Goal: Information Seeking & Learning: Learn about a topic

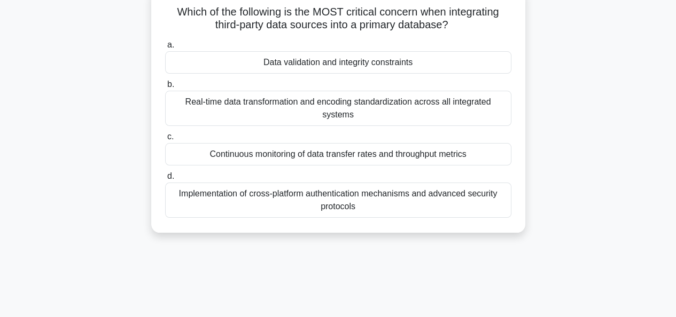
scroll to position [53, 0]
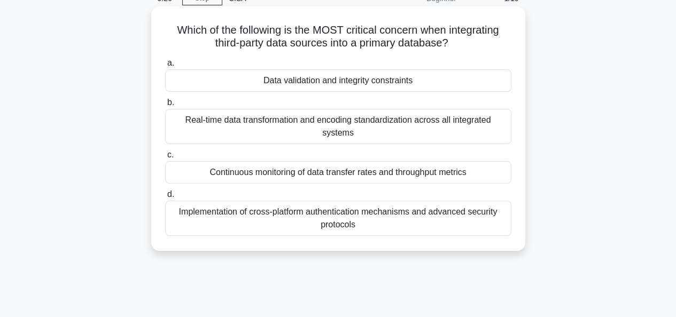
click at [291, 83] on div "Data validation and integrity constraints" at bounding box center [338, 80] width 346 height 22
click at [165, 67] on input "a. Data validation and integrity constraints" at bounding box center [165, 63] width 0 height 7
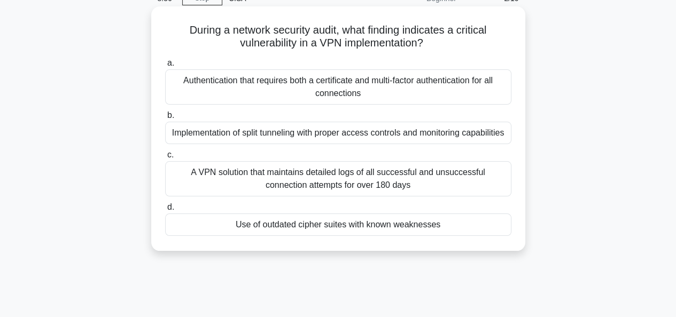
click at [292, 225] on div "Use of outdated cipher suites with known weaknesses" at bounding box center [338, 225] width 346 height 22
click at [165, 211] on input "d. Use of outdated cipher suites with known weaknesses" at bounding box center [165, 207] width 0 height 7
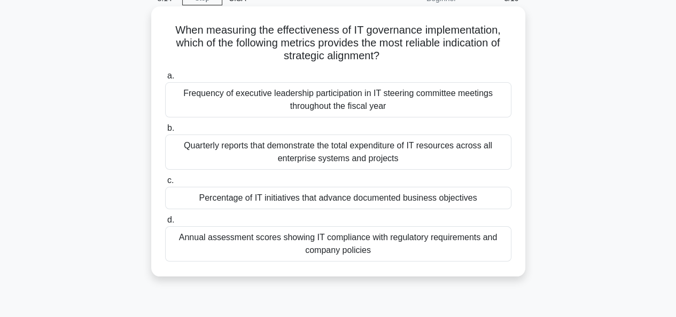
click at [331, 93] on div "Frequency of executive leadership participation in IT steering committee meetin…" at bounding box center [338, 99] width 346 height 35
click at [165, 80] on input "a. Frequency of executive leadership participation in IT steering committee mee…" at bounding box center [165, 76] width 0 height 7
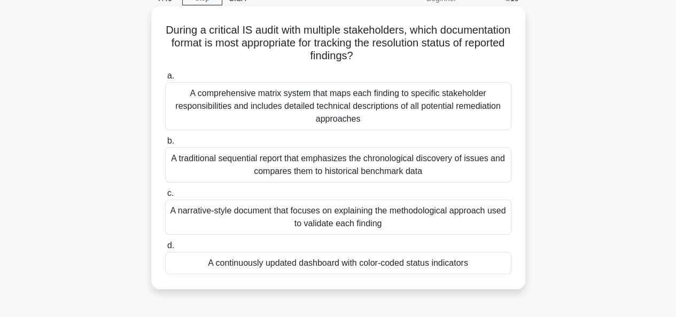
click at [325, 267] on div "A continuously updated dashboard with color-coded status indicators" at bounding box center [338, 263] width 346 height 22
click at [165, 249] on input "d. A continuously updated dashboard with color-coded status indicators" at bounding box center [165, 246] width 0 height 7
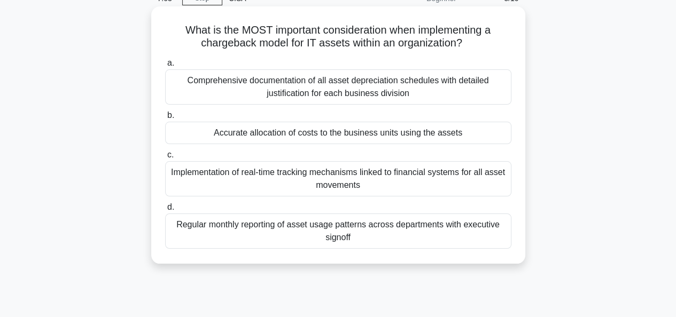
click at [331, 189] on div "Implementation of real-time tracking mechanisms linked to financial systems for…" at bounding box center [338, 178] width 346 height 35
click at [165, 159] on input "c. Implementation of real-time tracking mechanisms linked to financial systems …" at bounding box center [165, 155] width 0 height 7
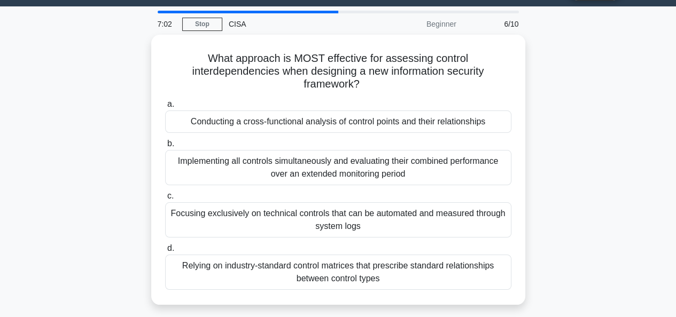
scroll to position [0, 0]
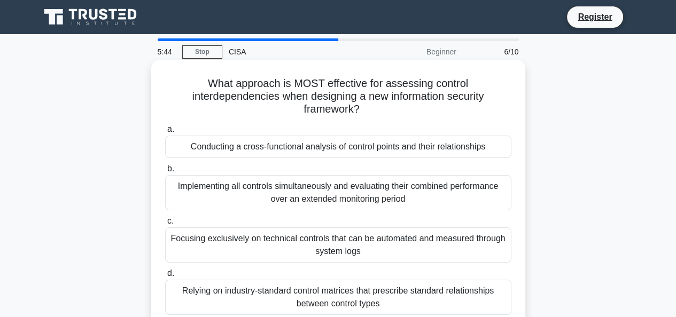
click at [274, 151] on div "Conducting a cross-functional analysis of control points and their relationships" at bounding box center [338, 147] width 346 height 22
click at [165, 133] on input "a. Conducting a cross-functional analysis of control points and their relations…" at bounding box center [165, 129] width 0 height 7
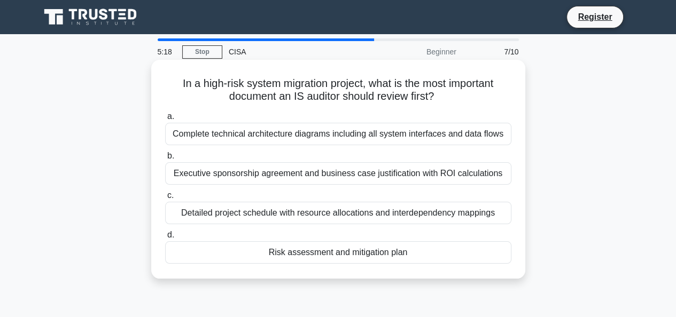
click at [346, 248] on div "Risk assessment and mitigation plan" at bounding box center [338, 252] width 346 height 22
click at [165, 239] on input "d. Risk assessment and mitigation plan" at bounding box center [165, 235] width 0 height 7
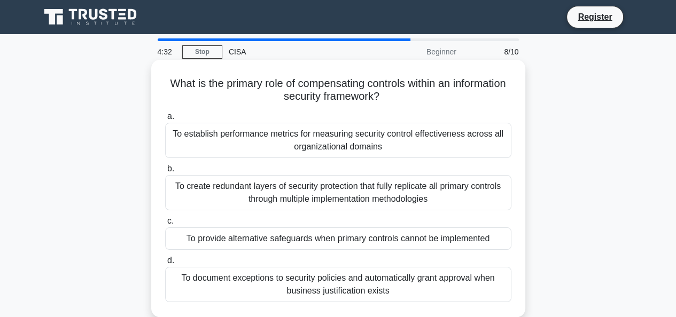
click at [329, 203] on div "To create redundant layers of security protection that fully replicate all prim…" at bounding box center [338, 192] width 346 height 35
click at [165, 173] on input "b. To create redundant layers of security protection that fully replicate all p…" at bounding box center [165, 169] width 0 height 7
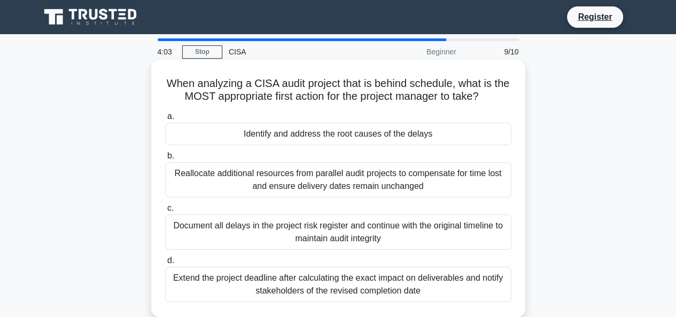
click at [292, 142] on div "Identify and address the root causes of the delays" at bounding box center [338, 134] width 346 height 22
click at [165, 120] on input "a. Identify and address the root causes of the delays" at bounding box center [165, 116] width 0 height 7
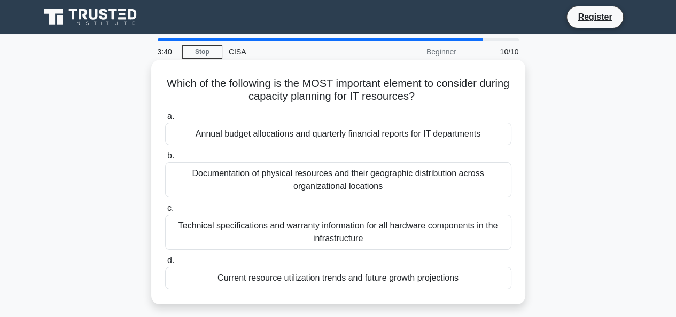
click at [274, 280] on div "Current resource utilization trends and future growth projections" at bounding box center [338, 278] width 346 height 22
click at [165, 264] on input "d. Current resource utilization trends and future growth projections" at bounding box center [165, 261] width 0 height 7
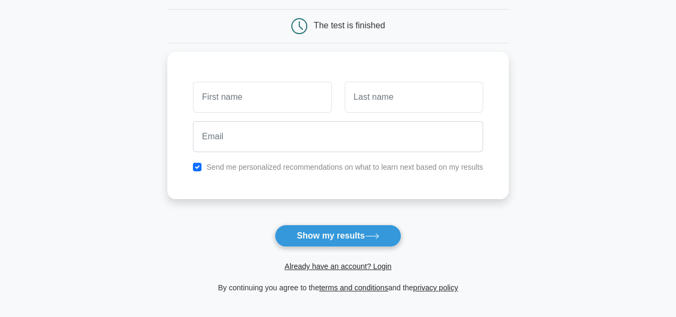
scroll to position [107, 0]
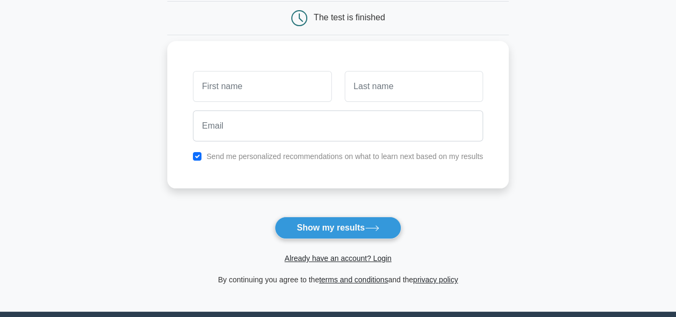
click at [230, 85] on input "text" at bounding box center [262, 86] width 138 height 31
type input "o"
type input "Okwui"
type input "Ubosi"
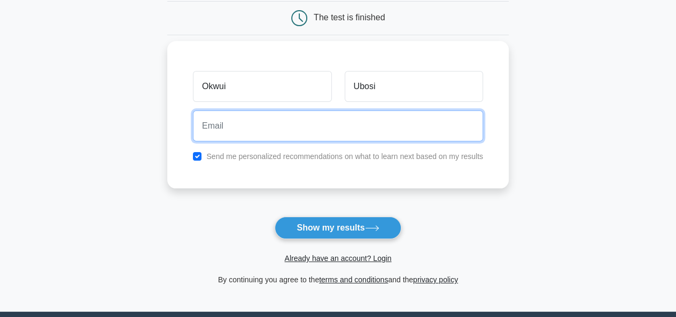
click at [250, 119] on input "email" at bounding box center [338, 126] width 290 height 31
type input "okwuiu@gmail.com"
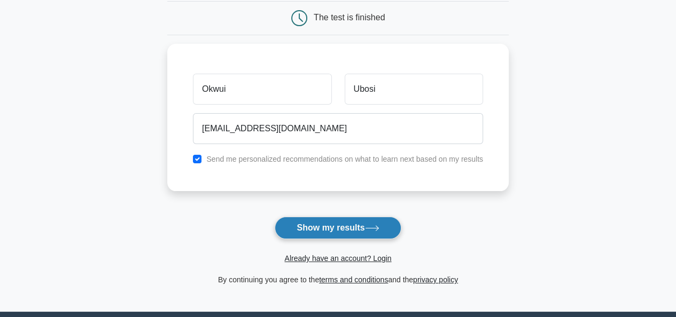
click at [338, 231] on button "Show my results" at bounding box center [338, 228] width 126 height 22
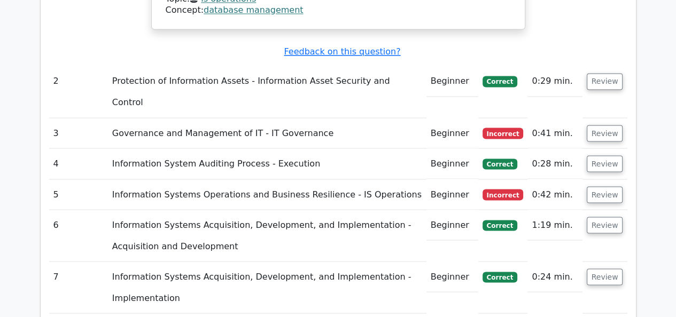
scroll to position [1496, 0]
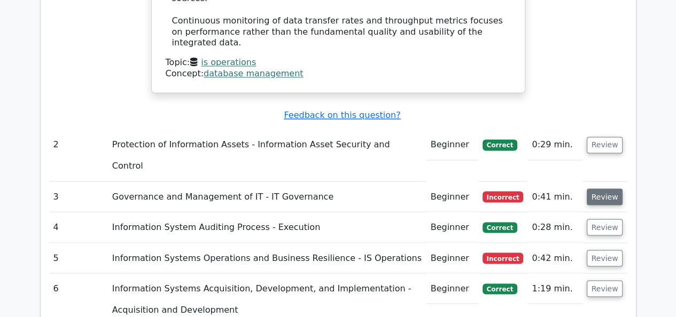
click at [603, 189] on button "Review" at bounding box center [605, 197] width 36 height 17
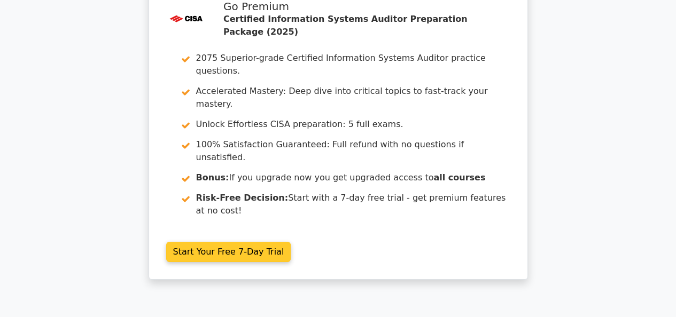
scroll to position [0, 0]
